Goal: Information Seeking & Learning: Learn about a topic

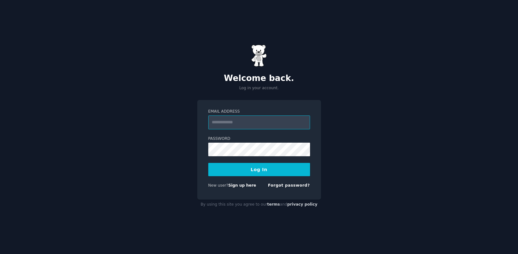
paste input "**********"
type input "**********"
click at [242, 168] on button "Log In" at bounding box center [259, 169] width 102 height 13
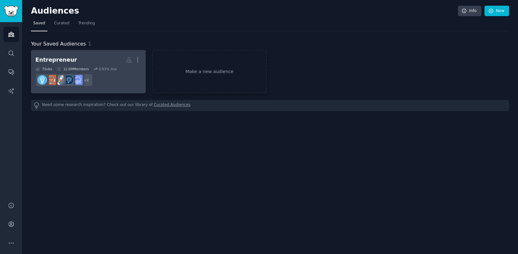
click at [123, 74] on dd "+ 2" at bounding box center [88, 80] width 106 height 18
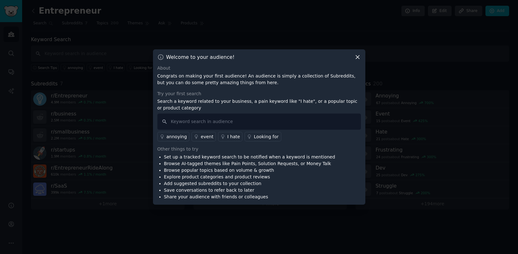
click at [356, 58] on icon at bounding box center [357, 57] width 3 height 3
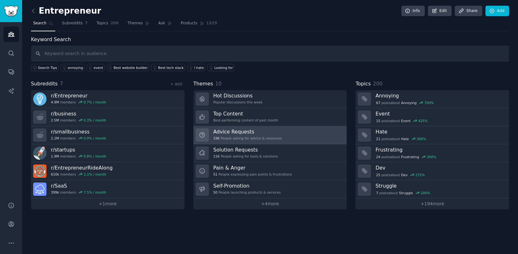
click at [243, 133] on h3 "Advice Requests" at bounding box center [247, 131] width 69 height 7
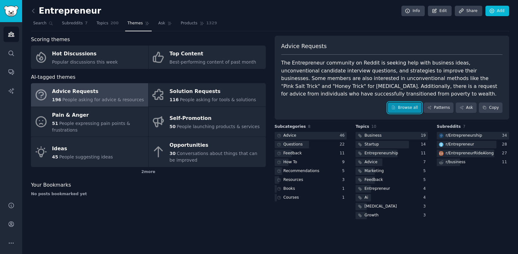
click at [410, 107] on link "Browse all" at bounding box center [405, 107] width 34 height 11
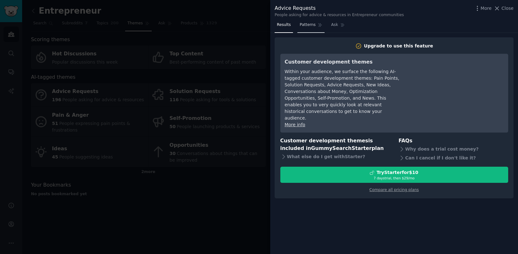
click at [302, 28] on span "Patterns" at bounding box center [308, 25] width 16 height 6
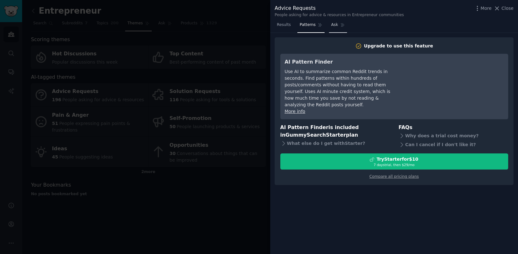
click at [331, 25] on span "Ask" at bounding box center [334, 25] width 7 height 6
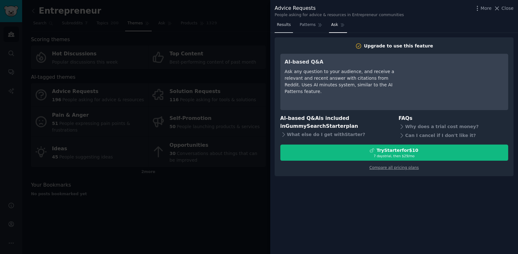
click at [282, 26] on span "Results" at bounding box center [284, 25] width 14 height 6
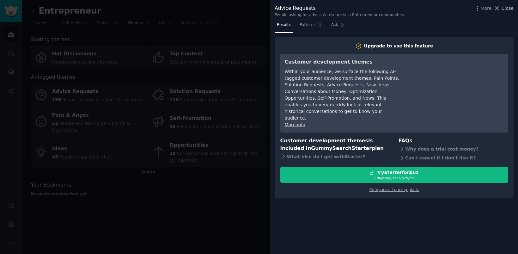
click at [505, 9] on span "Close" at bounding box center [508, 8] width 12 height 7
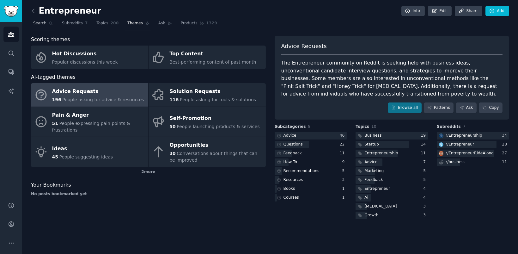
click at [40, 23] on span "Search" at bounding box center [39, 24] width 13 height 6
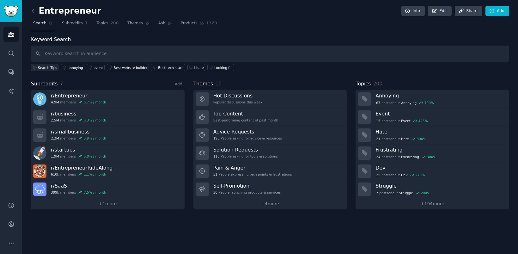
click at [48, 68] on span "Search Tips" at bounding box center [47, 67] width 19 height 4
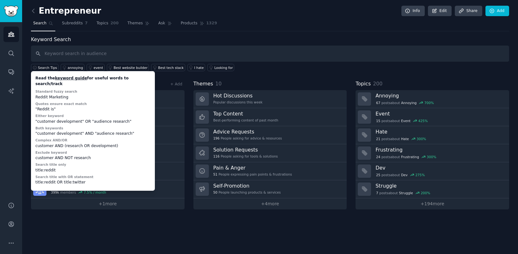
click at [173, 77] on div "Keyword Search Search Tips Read the keyword guide for useful words to search/tr…" at bounding box center [270, 123] width 478 height 174
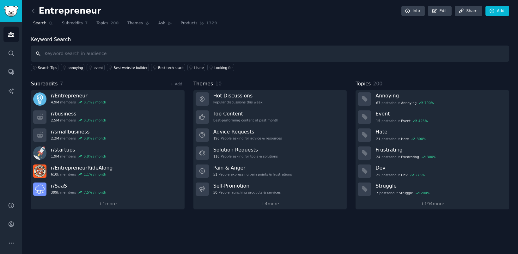
click at [138, 55] on input "text" at bounding box center [270, 54] width 478 height 16
type input "how to"
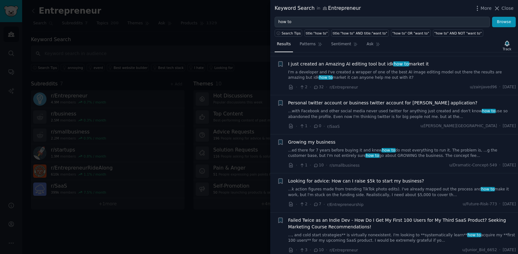
scroll to position [3698, 0]
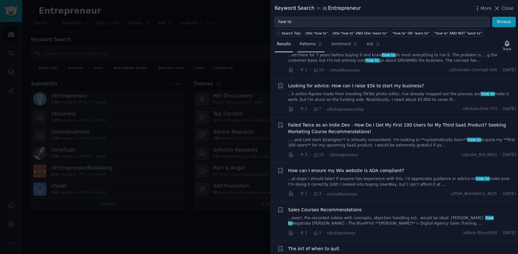
click at [301, 44] on span "Patterns" at bounding box center [308, 44] width 16 height 6
